Goal: Task Accomplishment & Management: Use online tool/utility

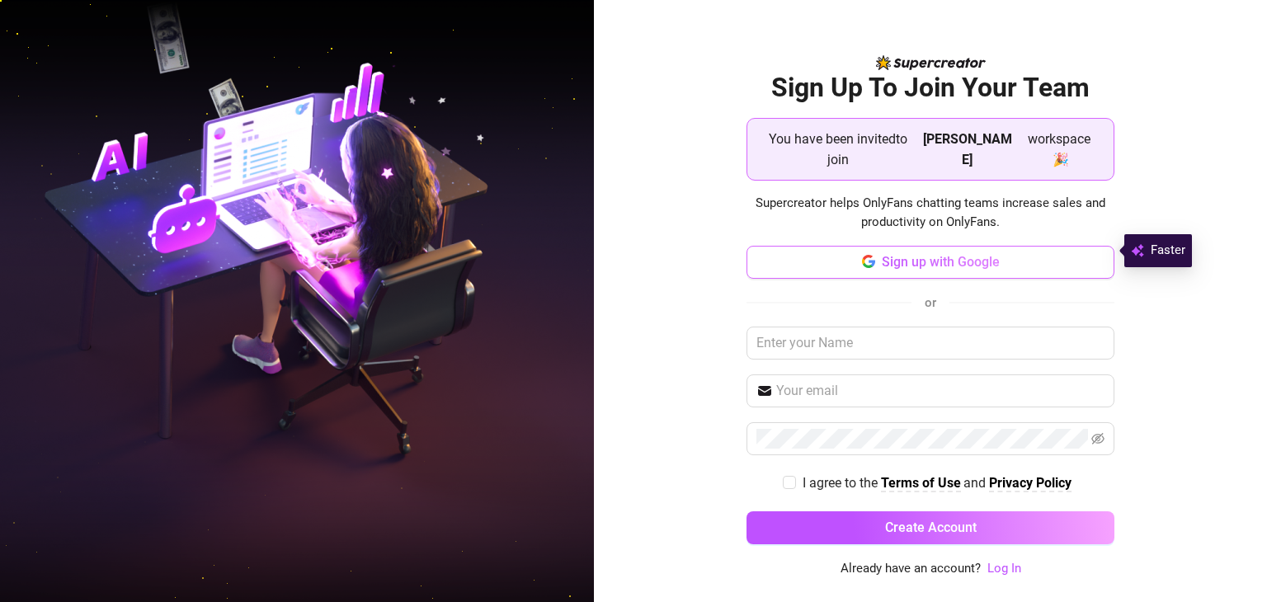
click at [907, 257] on span "Sign up with Google" at bounding box center [941, 262] width 118 height 16
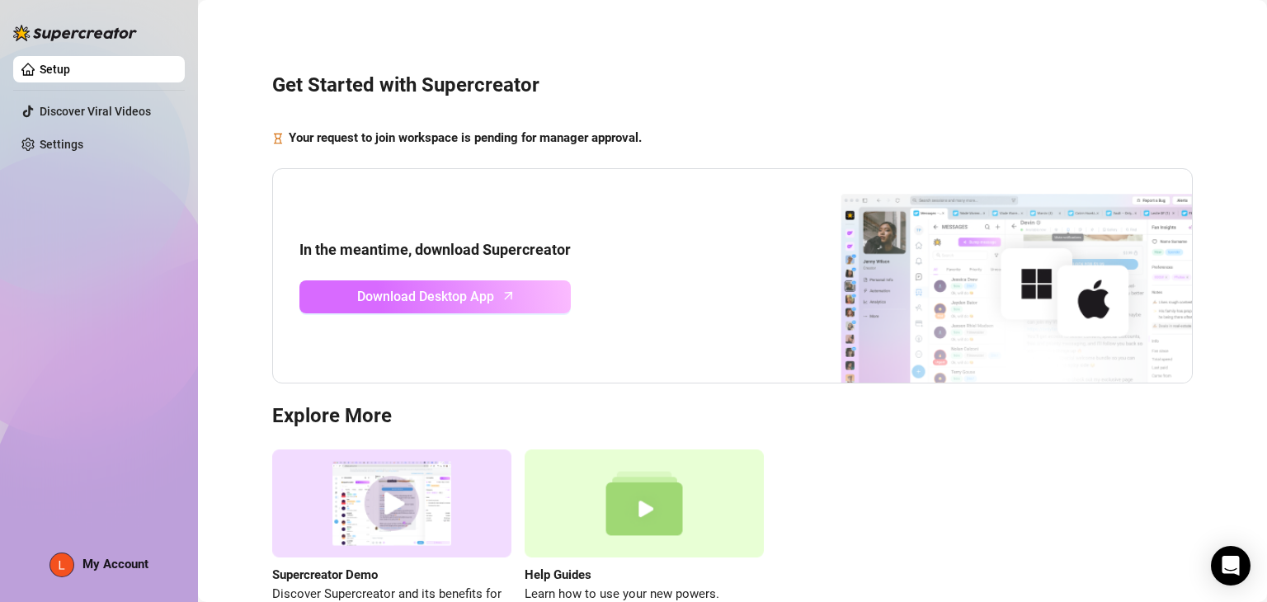
click at [388, 300] on span "Download Desktop App" at bounding box center [425, 296] width 137 height 21
